Goal: Communication & Community: Participate in discussion

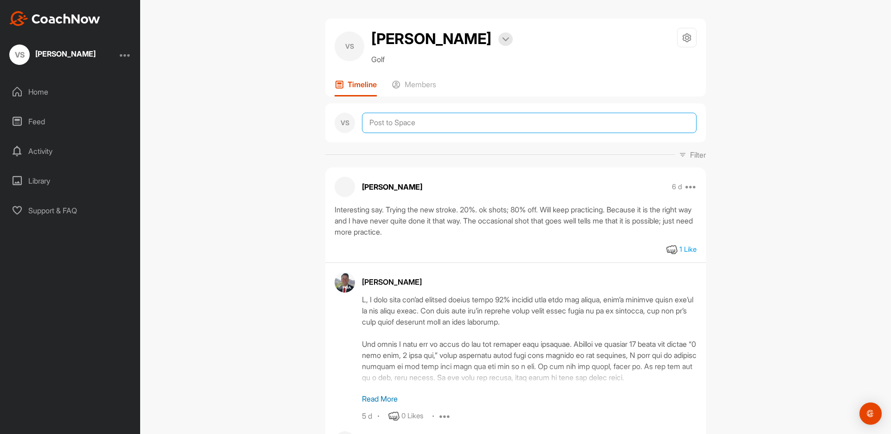
click at [392, 124] on textarea at bounding box center [529, 123] width 335 height 20
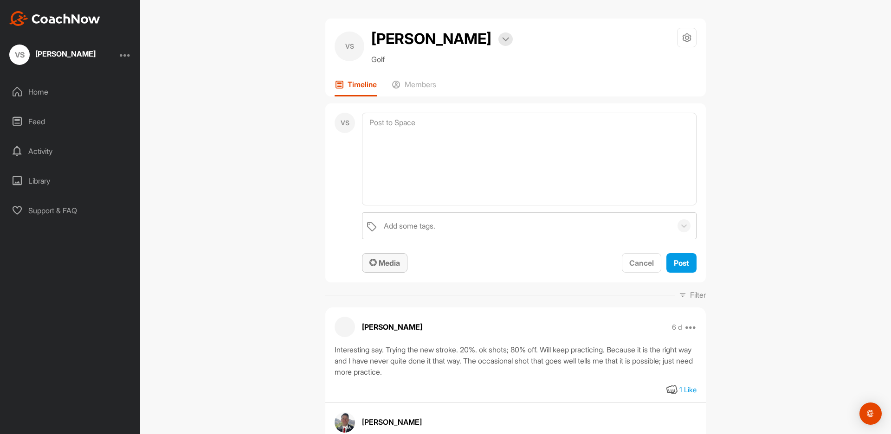
click at [387, 261] on span "Media" at bounding box center [384, 262] width 31 height 9
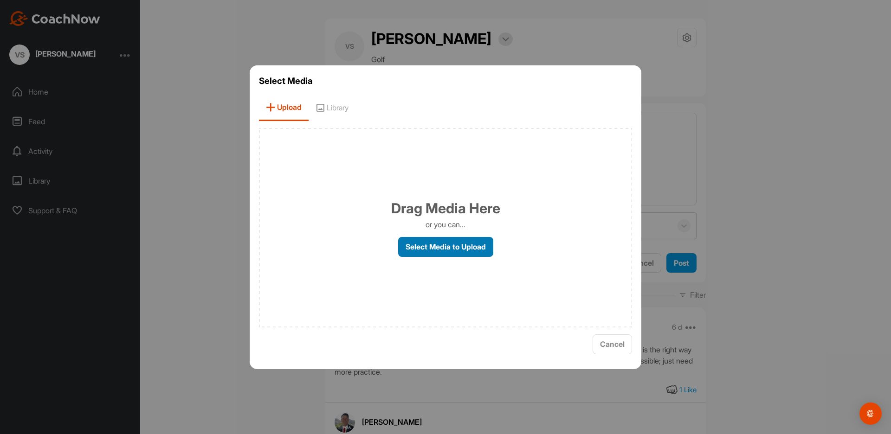
click at [461, 246] on label "Select Media to Upload" at bounding box center [445, 247] width 95 height 20
click at [0, 0] on input "Select Media to Upload" at bounding box center [0, 0] width 0 height 0
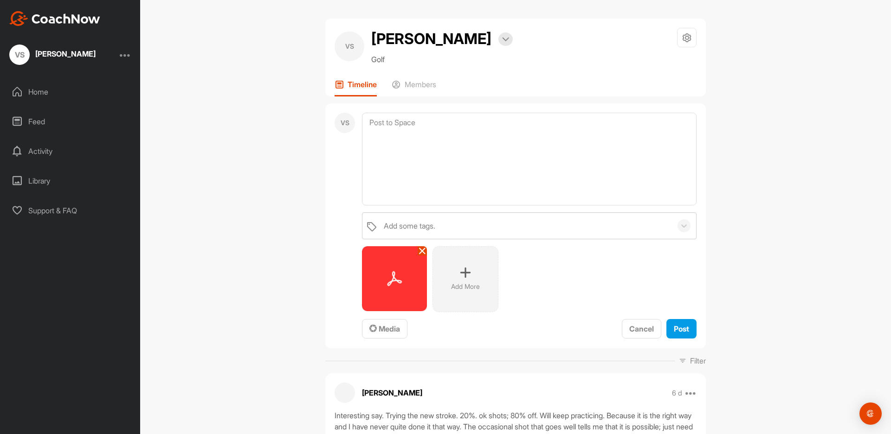
scroll to position [1, 0]
click at [399, 275] on img at bounding box center [394, 277] width 65 height 65
click at [412, 272] on img at bounding box center [394, 277] width 65 height 65
click at [424, 250] on icon at bounding box center [422, 249] width 7 height 7
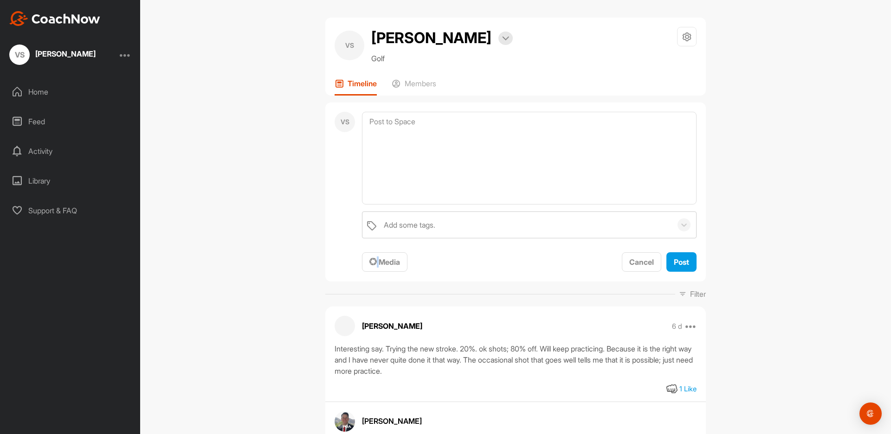
click at [424, 250] on div "Add some tags. To pick up a draggable item, press the space bar. While dragging…" at bounding box center [529, 242] width 335 height 61
click at [392, 264] on span "Media" at bounding box center [384, 262] width 31 height 9
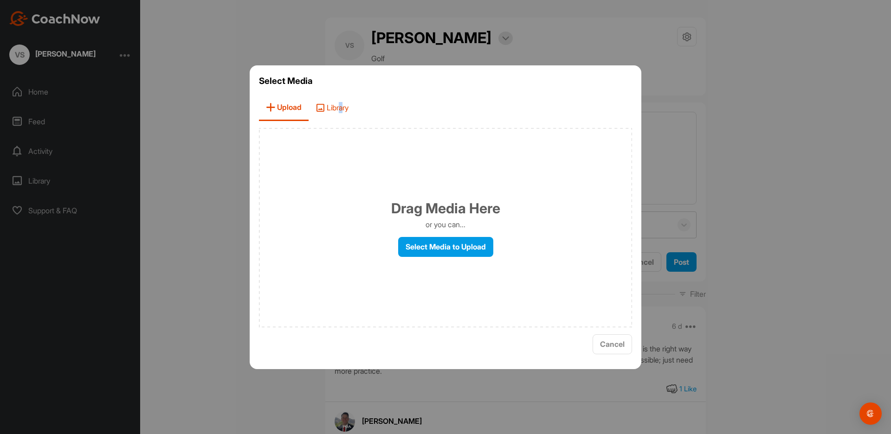
click at [343, 107] on span "Library" at bounding box center [332, 108] width 47 height 26
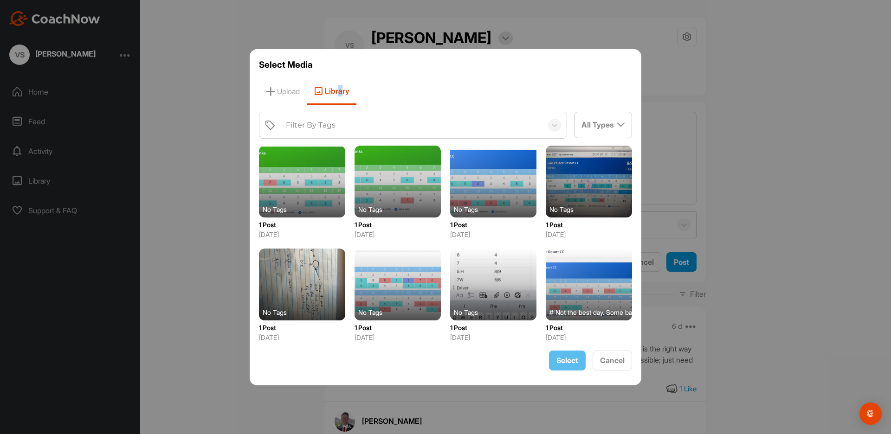
scroll to position [0, 0]
click at [287, 92] on span "Upload" at bounding box center [283, 91] width 48 height 26
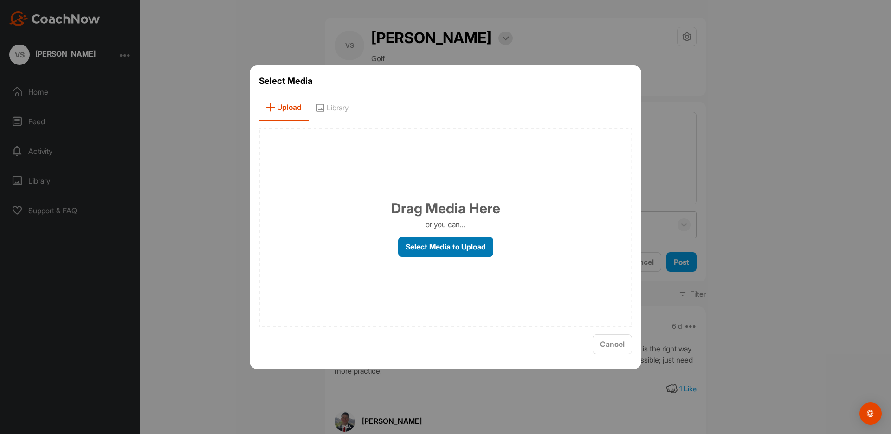
click at [424, 246] on label "Select Media to Upload" at bounding box center [445, 247] width 95 height 20
click at [0, 0] on input "Select Media to Upload" at bounding box center [0, 0] width 0 height 0
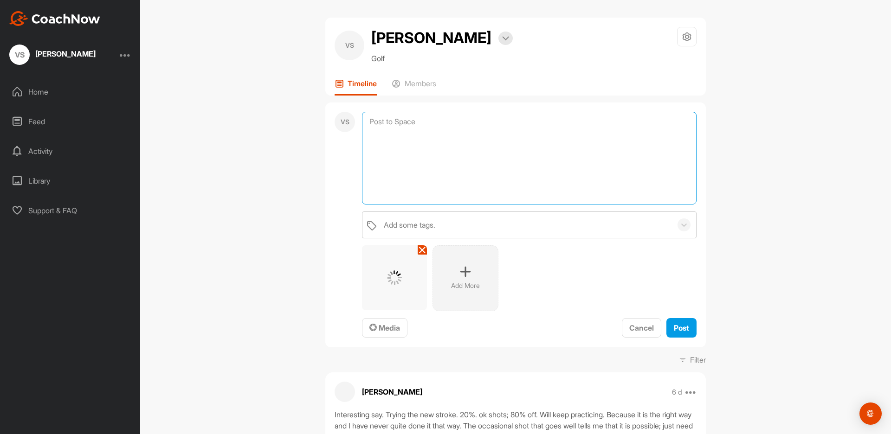
click at [432, 155] on textarea at bounding box center [529, 158] width 335 height 93
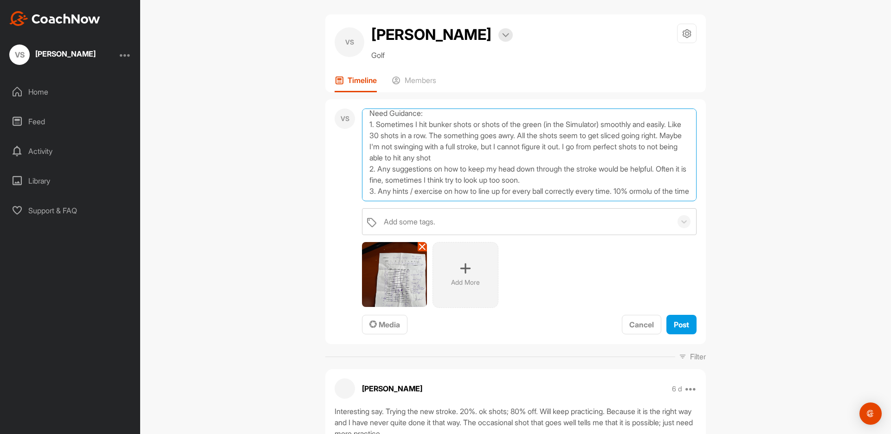
scroll to position [0, 0]
drag, startPoint x: 630, startPoint y: 184, endPoint x: 672, endPoint y: 187, distance: 42.3
click at [673, 187] on textarea "[DATE] report: 1. Hitting the clubs better, especially irons. 2. Can do better …" at bounding box center [529, 155] width 335 height 93
click at [691, 191] on textarea "[DATE] report: 1. Hitting the clubs better, especially irons. 2. Can do better …" at bounding box center [529, 155] width 335 height 93
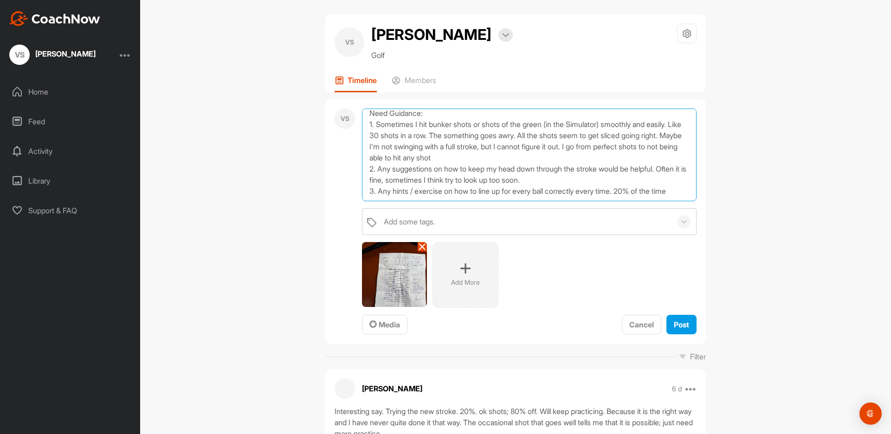
scroll to position [67, 0]
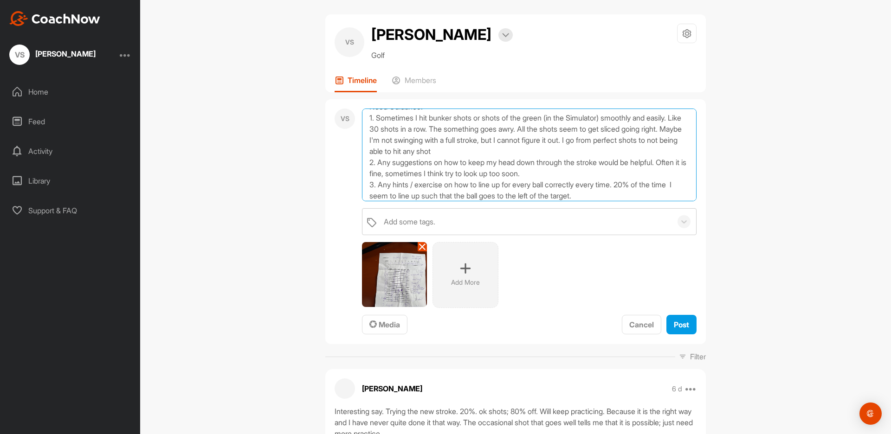
click at [633, 181] on textarea "[DATE] report: 1. Hitting the clubs better, especially irons. 2. Can do better …" at bounding box center [529, 155] width 335 height 93
click at [622, 195] on textarea "[DATE] report: 1. Hitting the clubs better, especially irons. 2. Can do better …" at bounding box center [529, 155] width 335 height 93
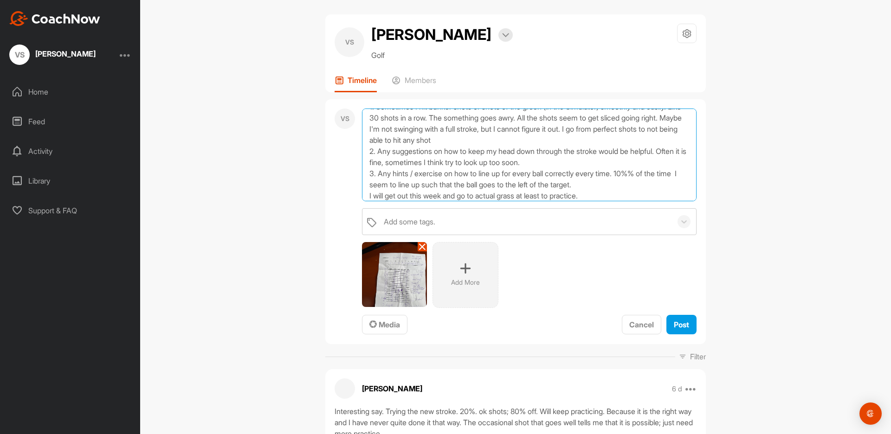
scroll to position [90, 0]
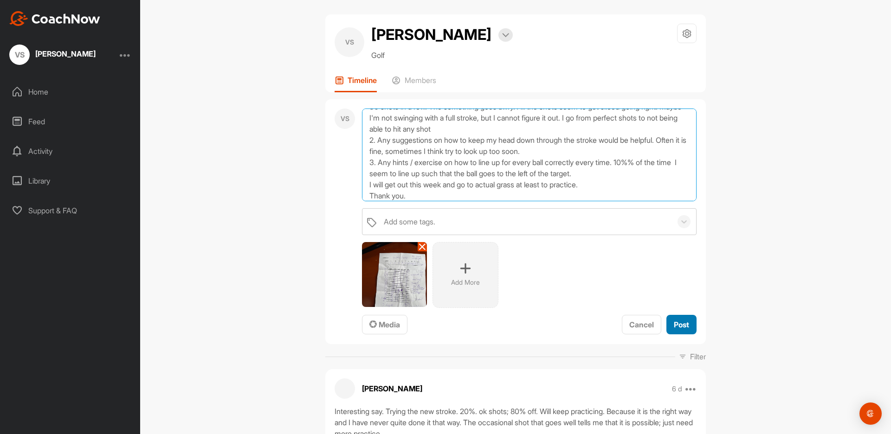
type textarea "[DATE] report: 1. Hitting the clubs better, especially irons. 2. Can do better …"
click at [675, 322] on span "Post" at bounding box center [681, 324] width 15 height 9
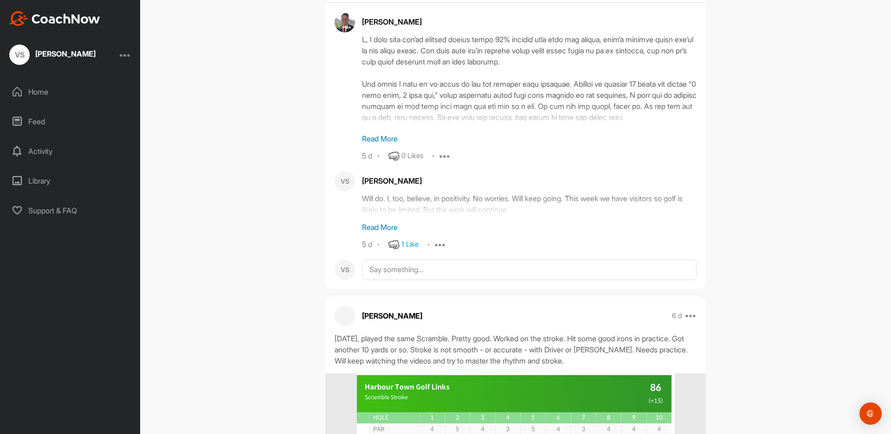
scroll to position [657, 0]
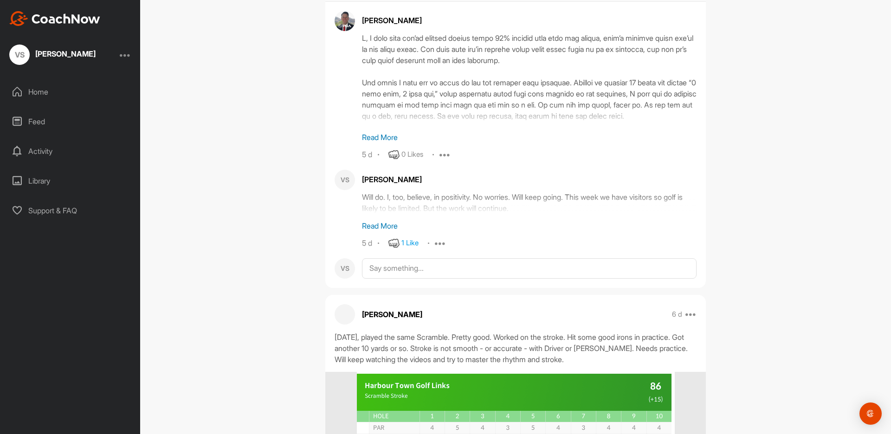
click at [391, 141] on p "Read More" at bounding box center [529, 137] width 335 height 11
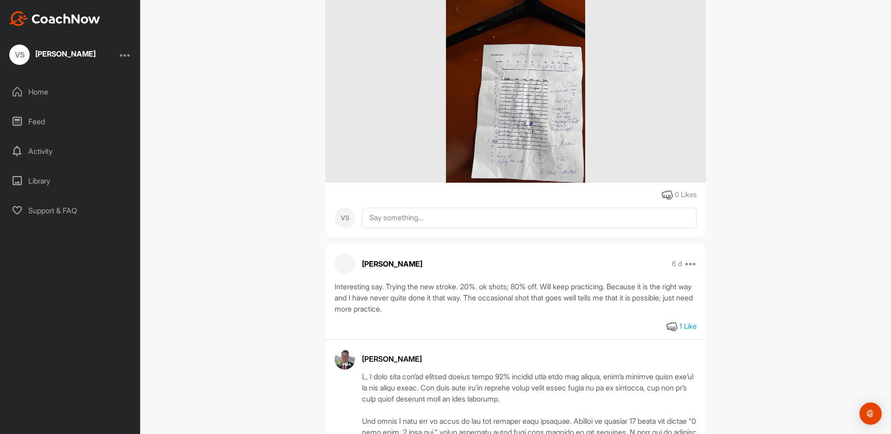
scroll to position [318, 0]
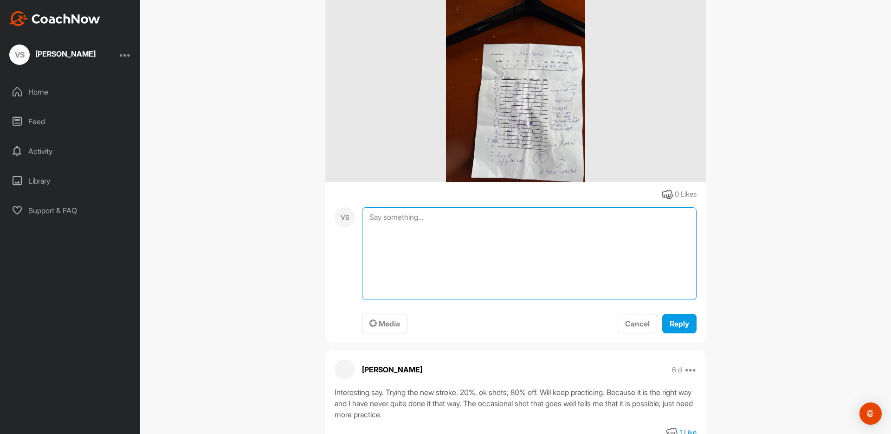
click at [435, 216] on textarea at bounding box center [529, 253] width 335 height 93
click at [567, 229] on textarea "Just realized a question as I read a previous note. Hitting from the bunker or …" at bounding box center [529, 253] width 335 height 93
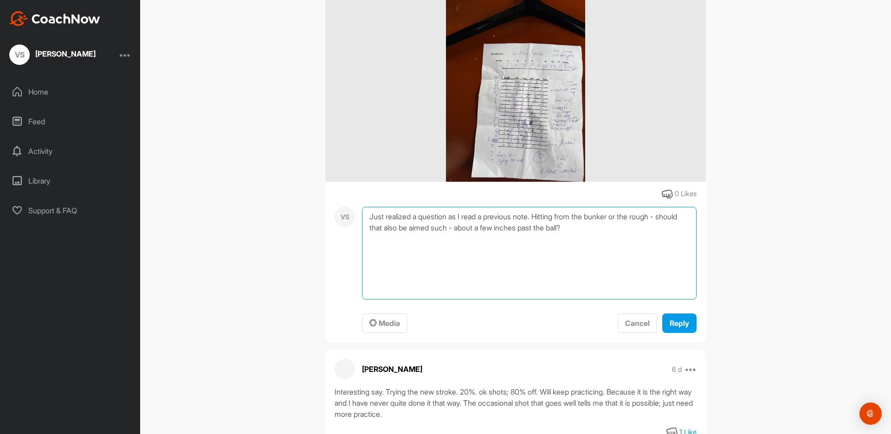
click at [627, 231] on textarea "Just realized a question as I read a previous note. Hitting from the bunker or …" at bounding box center [529, 253] width 335 height 93
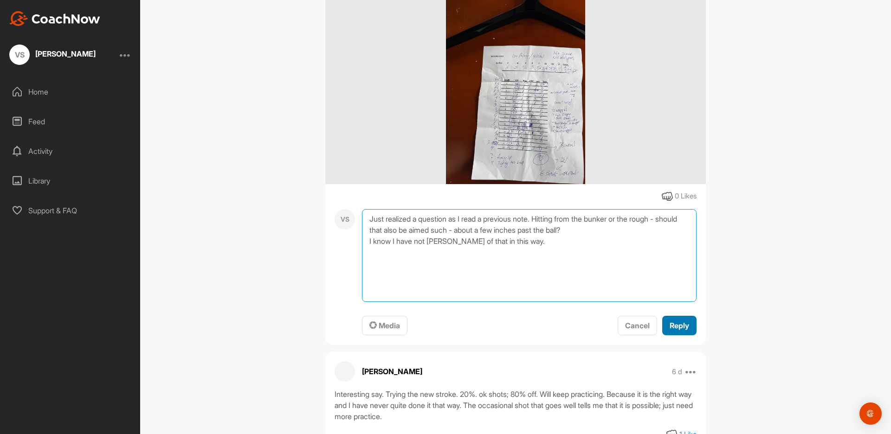
type textarea "Just realized a question as I read a previous note. Hitting from the bunker or …"
click at [671, 323] on span "Reply" at bounding box center [679, 325] width 19 height 9
